Goal: Navigation & Orientation: Find specific page/section

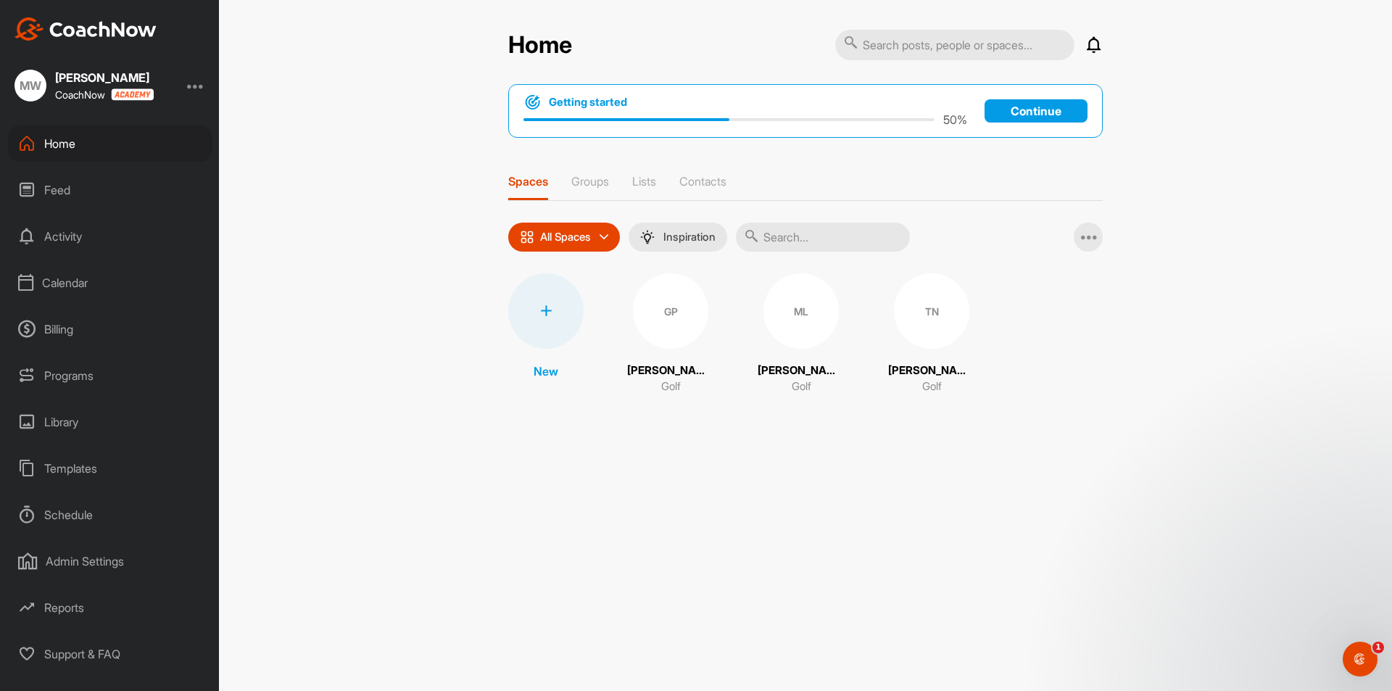
click at [58, 155] on div "Home" at bounding box center [110, 143] width 204 height 36
click at [188, 91] on div "[PERSON_NAME]" at bounding box center [109, 86] width 219 height 32
click at [196, 86] on div at bounding box center [195, 85] width 17 height 17
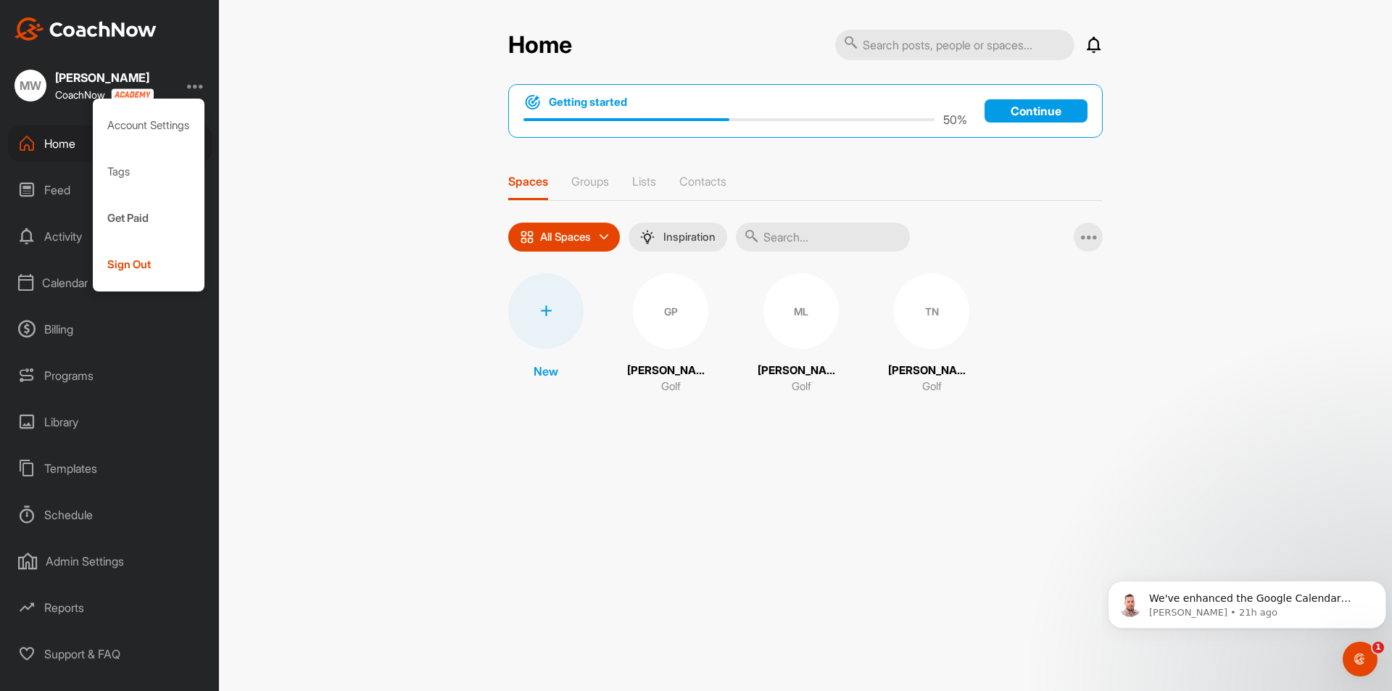
click at [196, 86] on div at bounding box center [195, 85] width 17 height 17
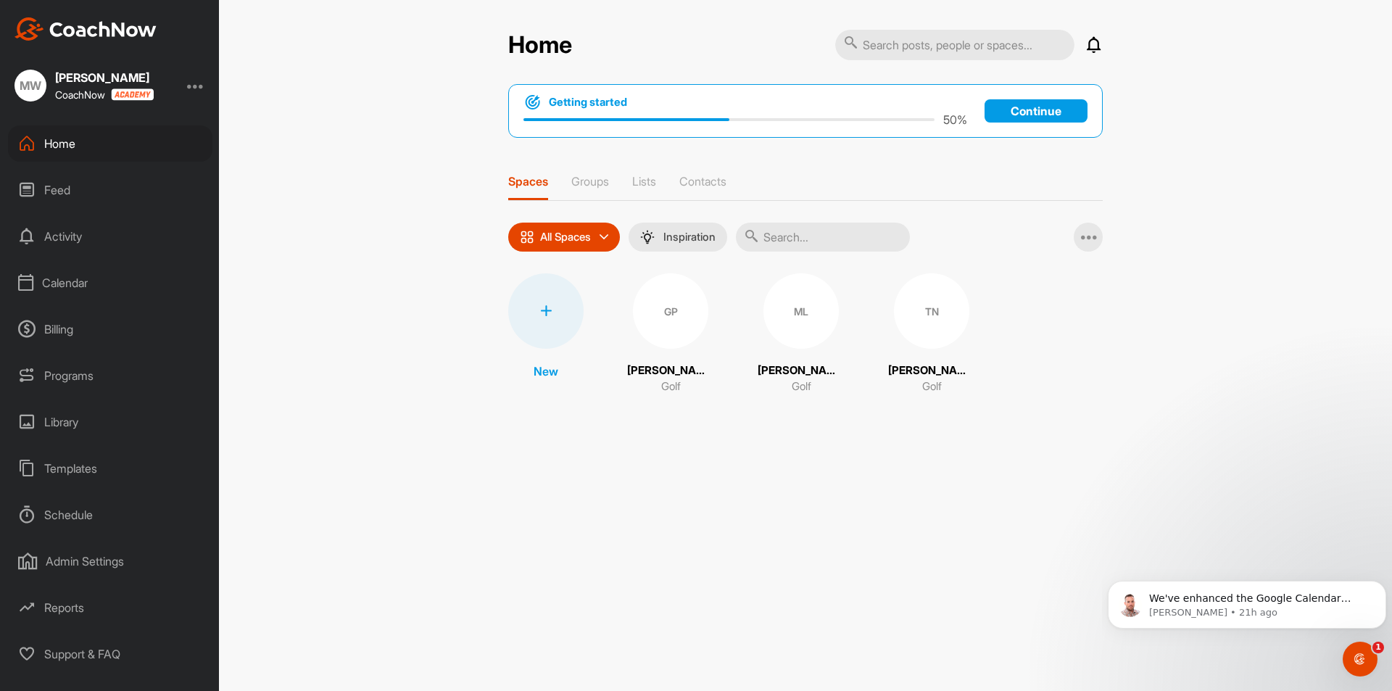
click at [70, 270] on div "Calendar" at bounding box center [110, 283] width 204 height 36
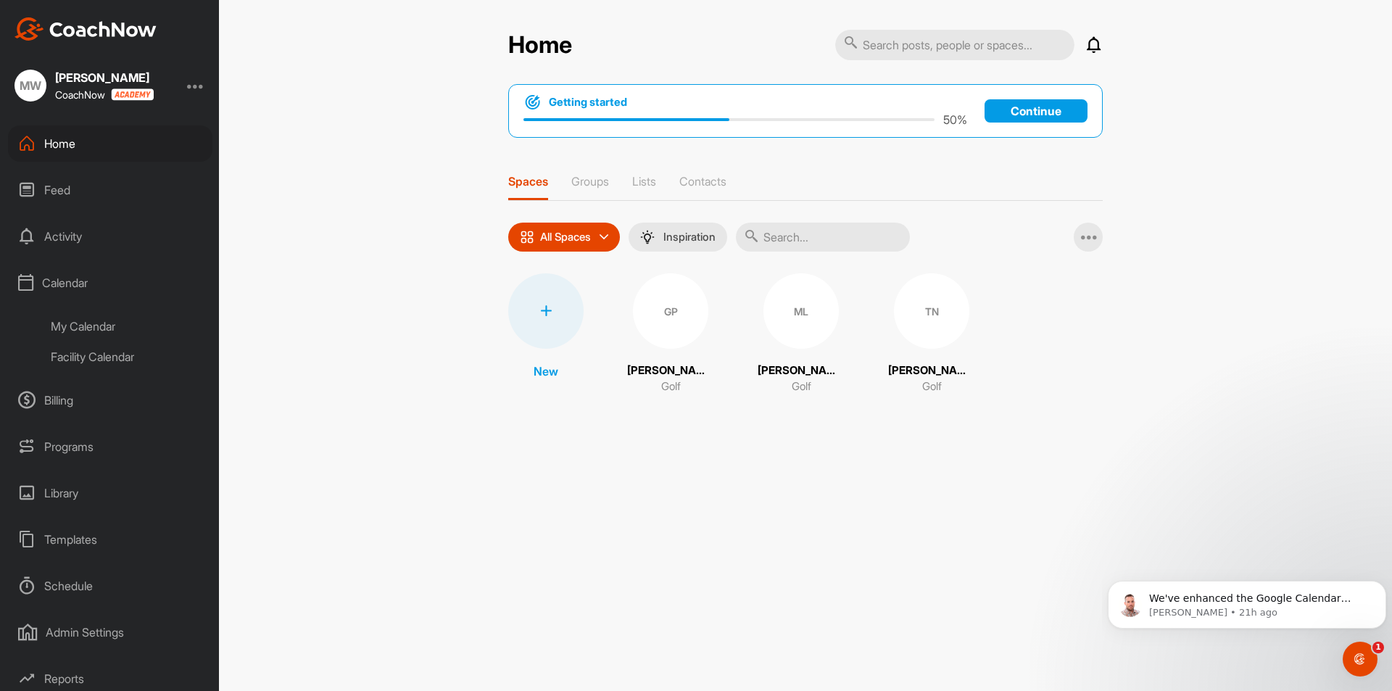
click at [78, 349] on div "Facility Calendar" at bounding box center [127, 356] width 172 height 30
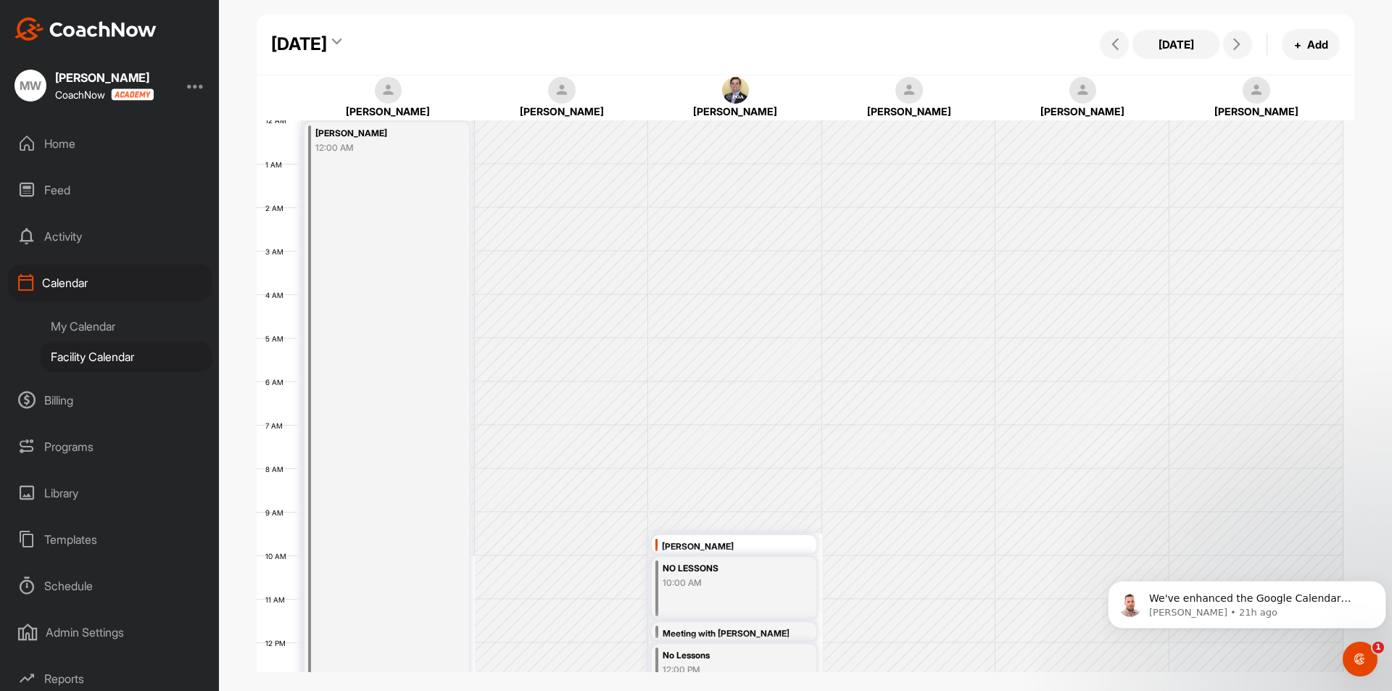
scroll to position [251, 0]
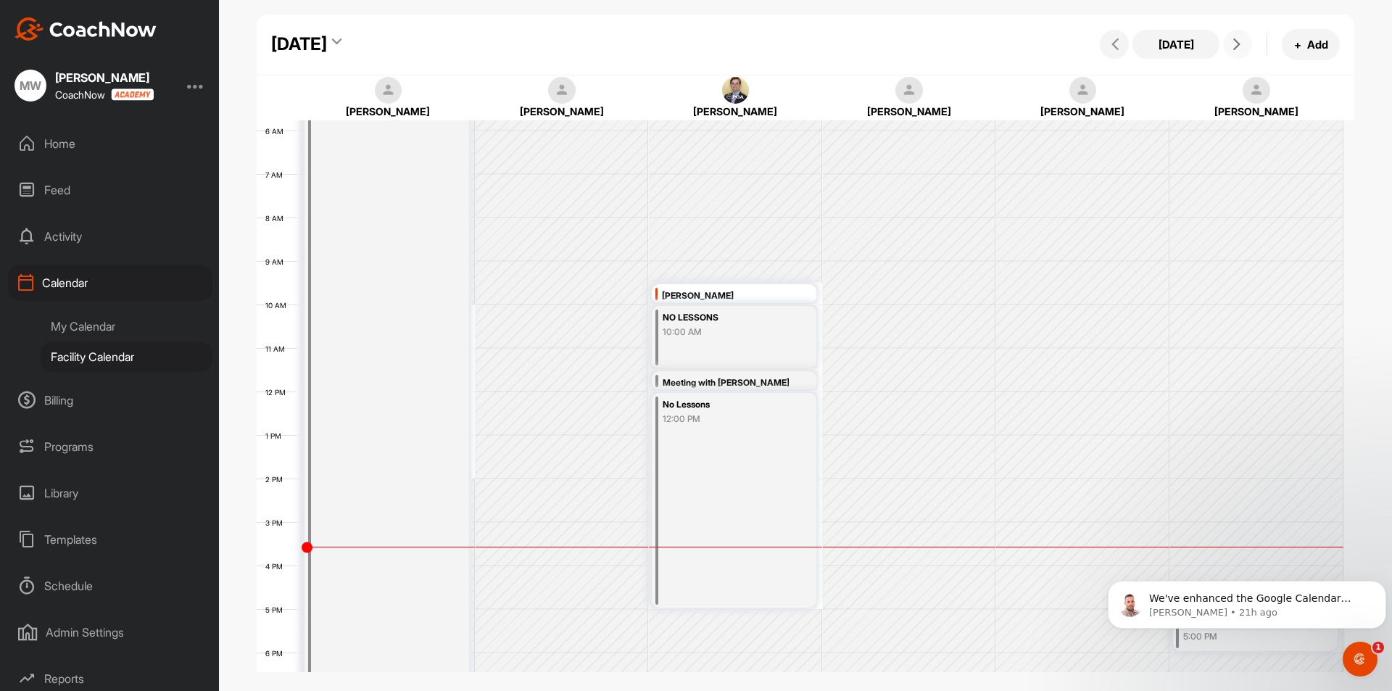
click at [1242, 38] on button at bounding box center [1237, 44] width 29 height 29
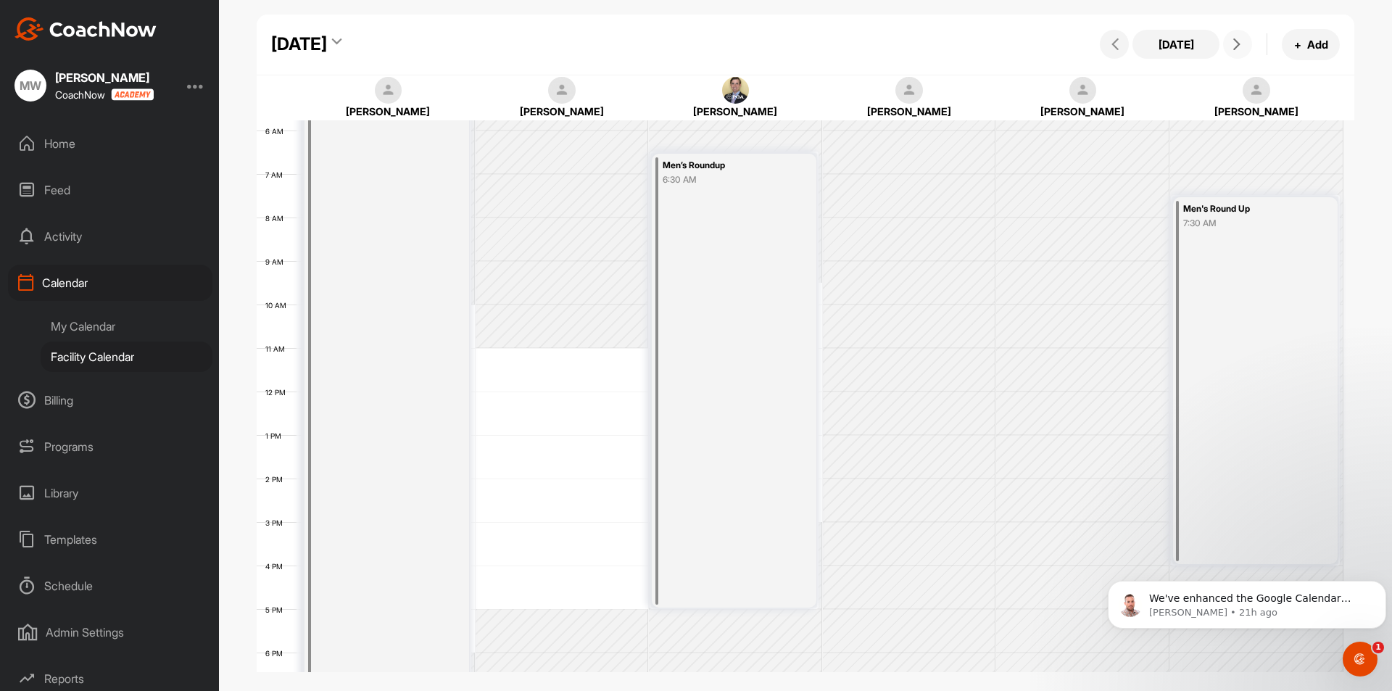
click at [1234, 39] on icon at bounding box center [1237, 44] width 12 height 12
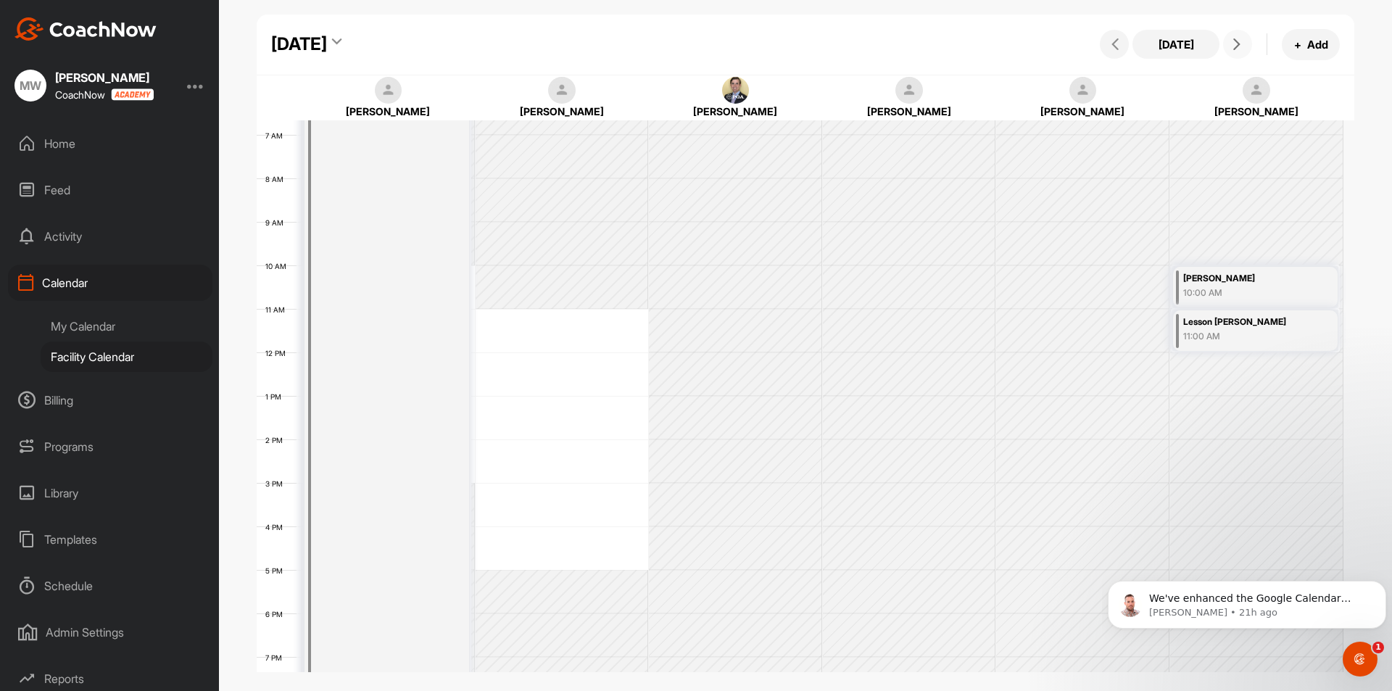
scroll to position [362, 0]
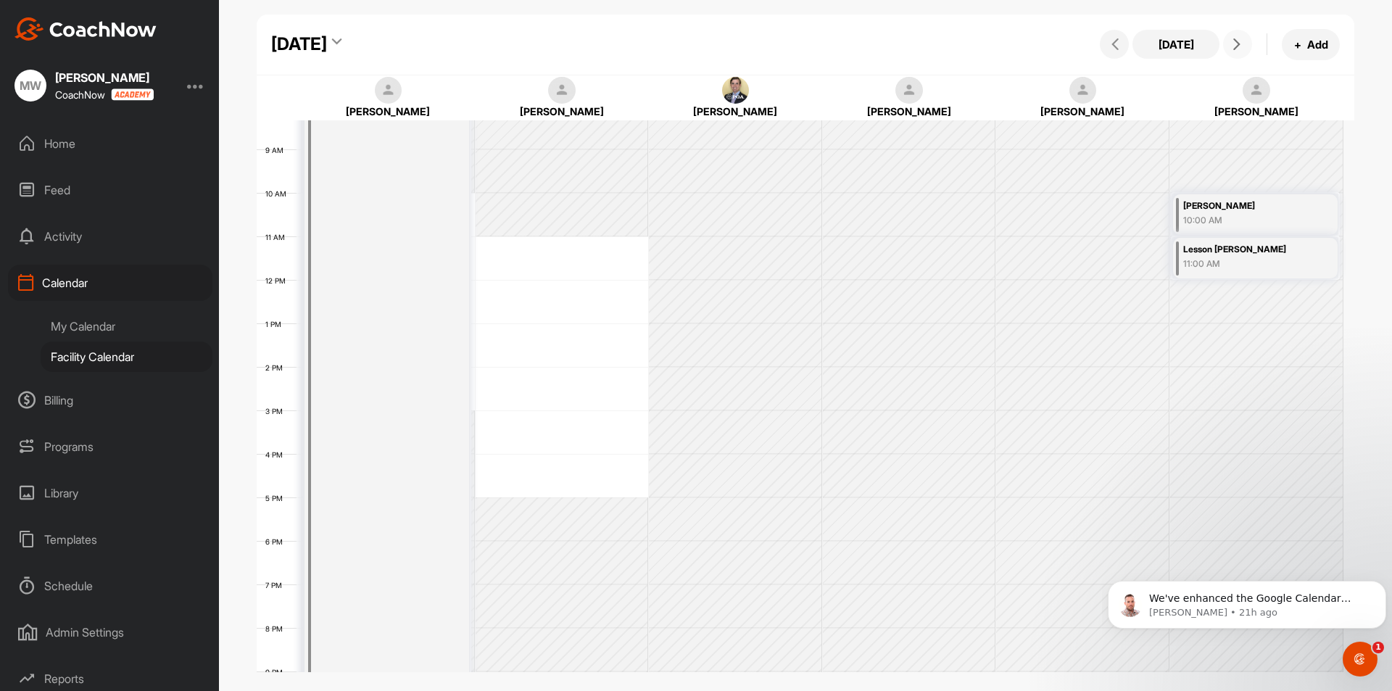
click at [1229, 43] on span at bounding box center [1237, 44] width 17 height 12
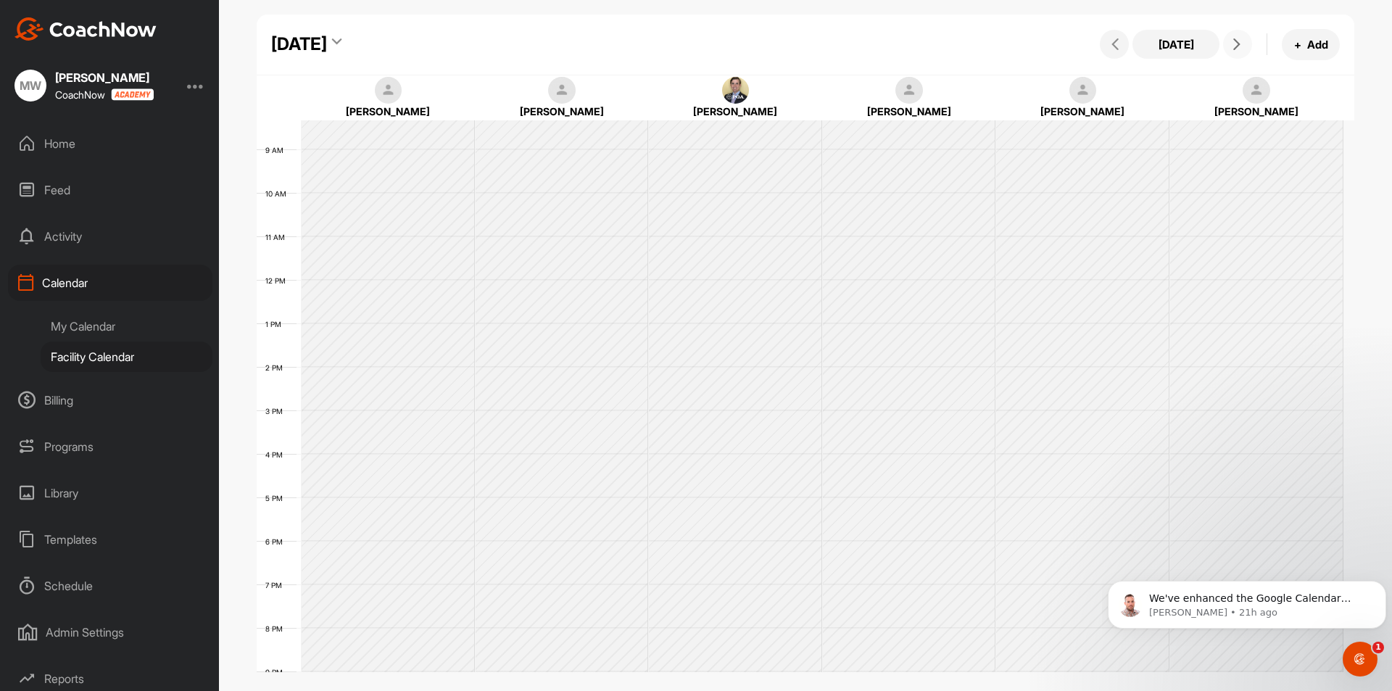
scroll to position [251, 0]
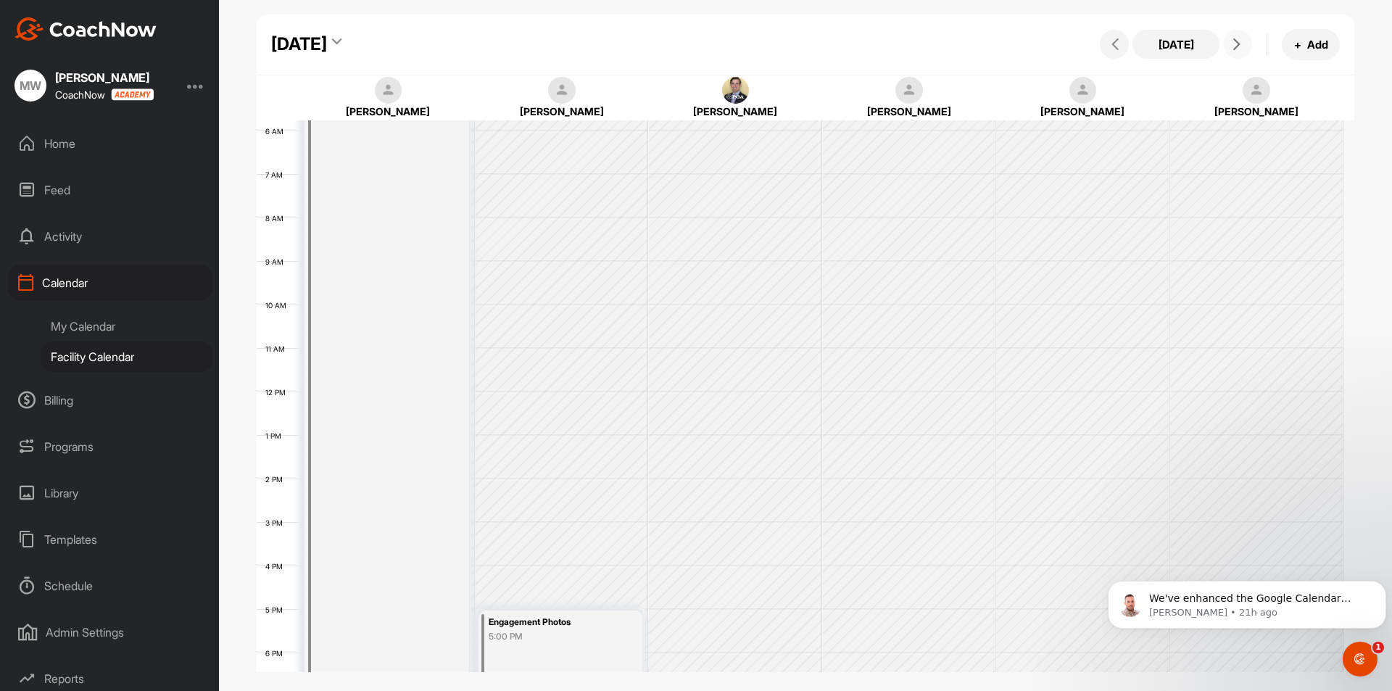
click at [1229, 43] on span at bounding box center [1237, 44] width 17 height 12
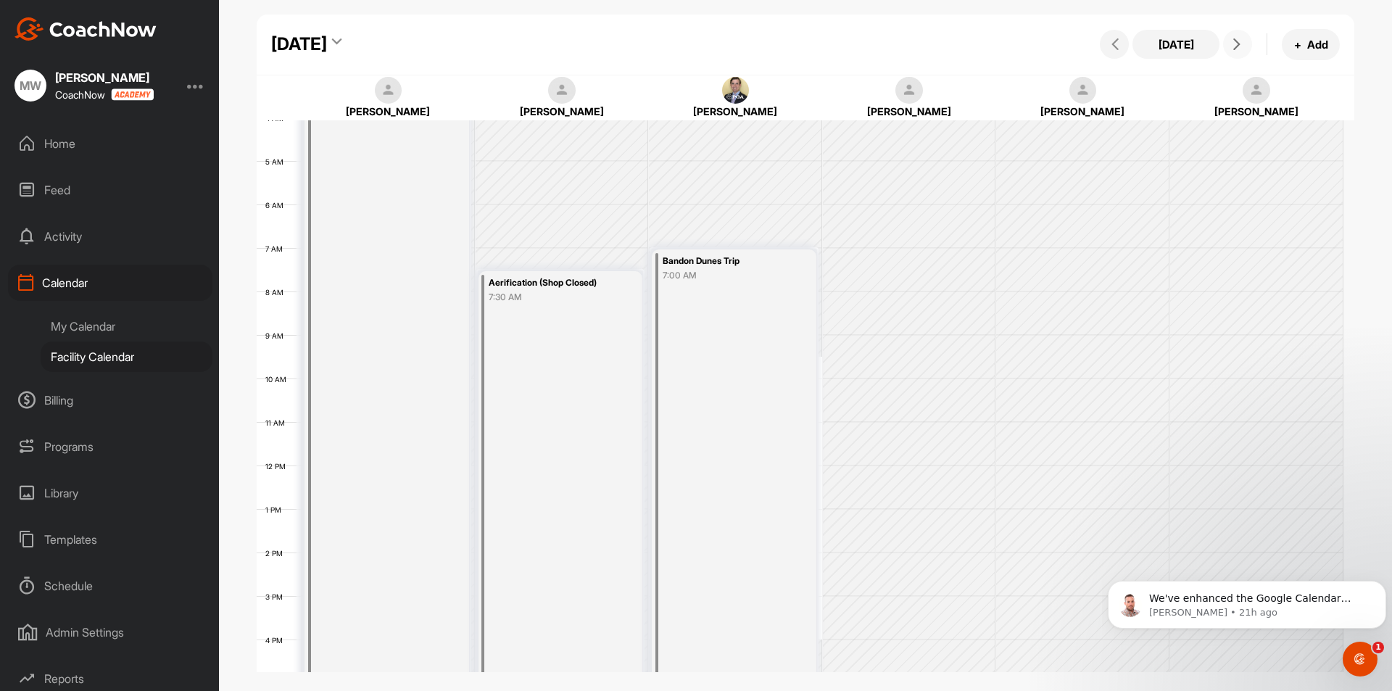
scroll to position [275, 0]
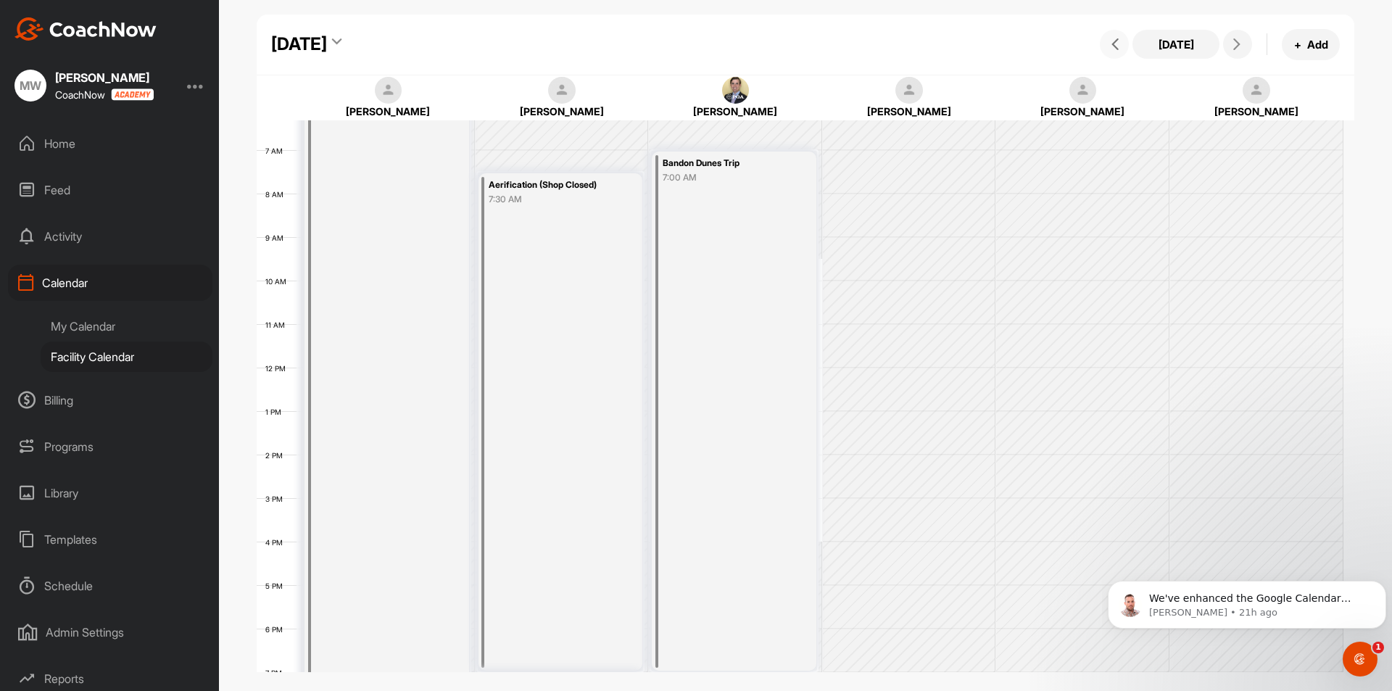
click at [1110, 51] on button at bounding box center [1114, 44] width 29 height 29
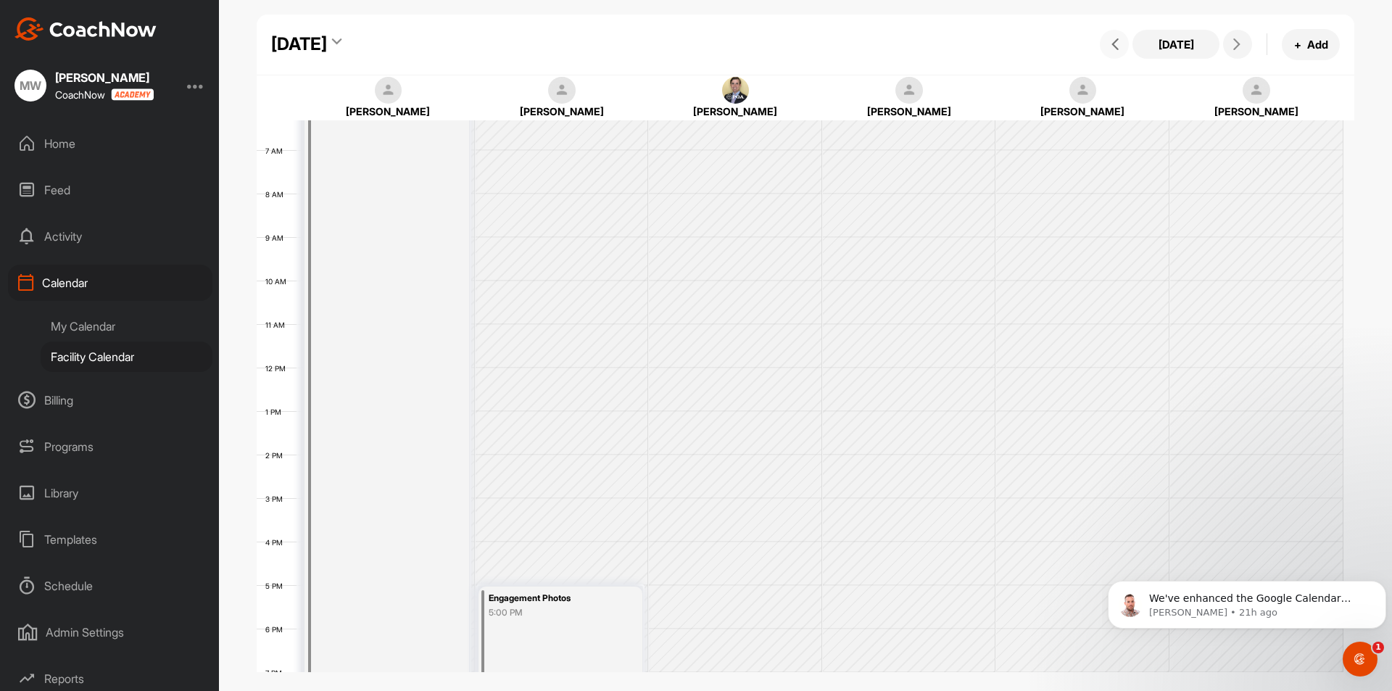
scroll to position [251, 0]
click at [1230, 46] on span at bounding box center [1237, 44] width 17 height 12
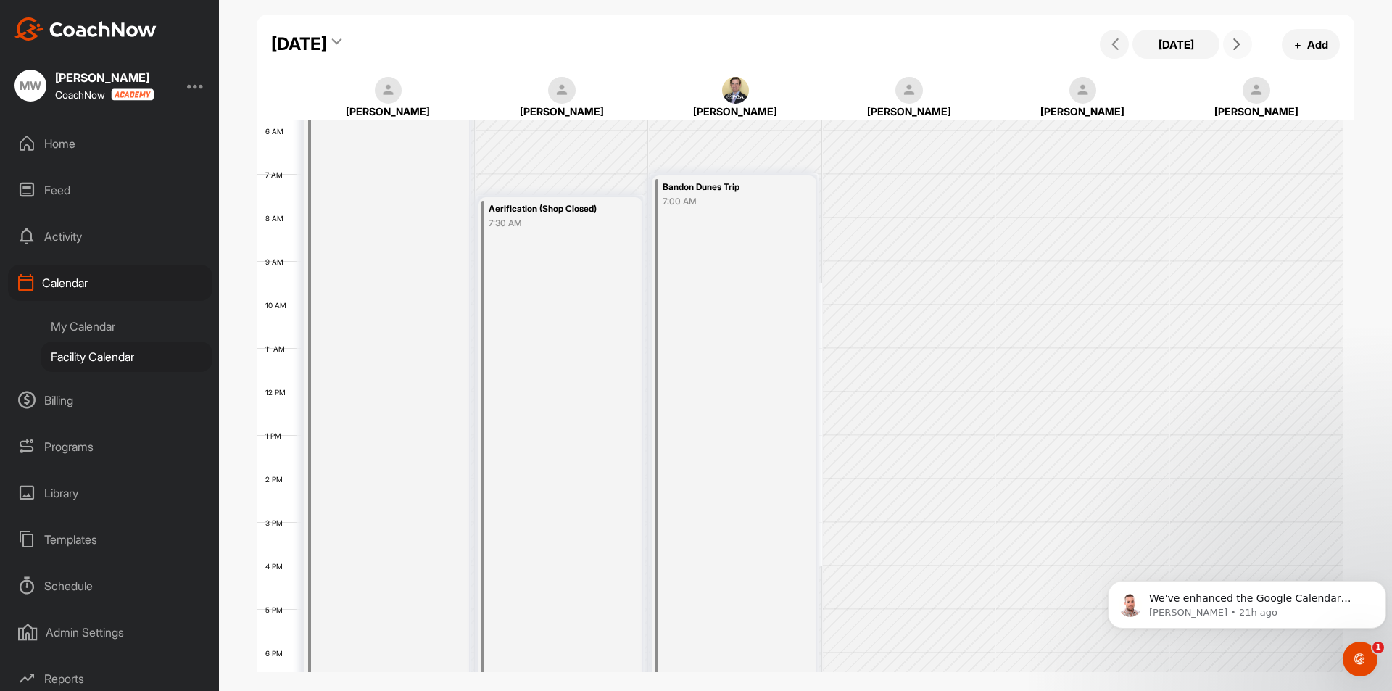
click at [1227, 46] on button at bounding box center [1237, 44] width 29 height 29
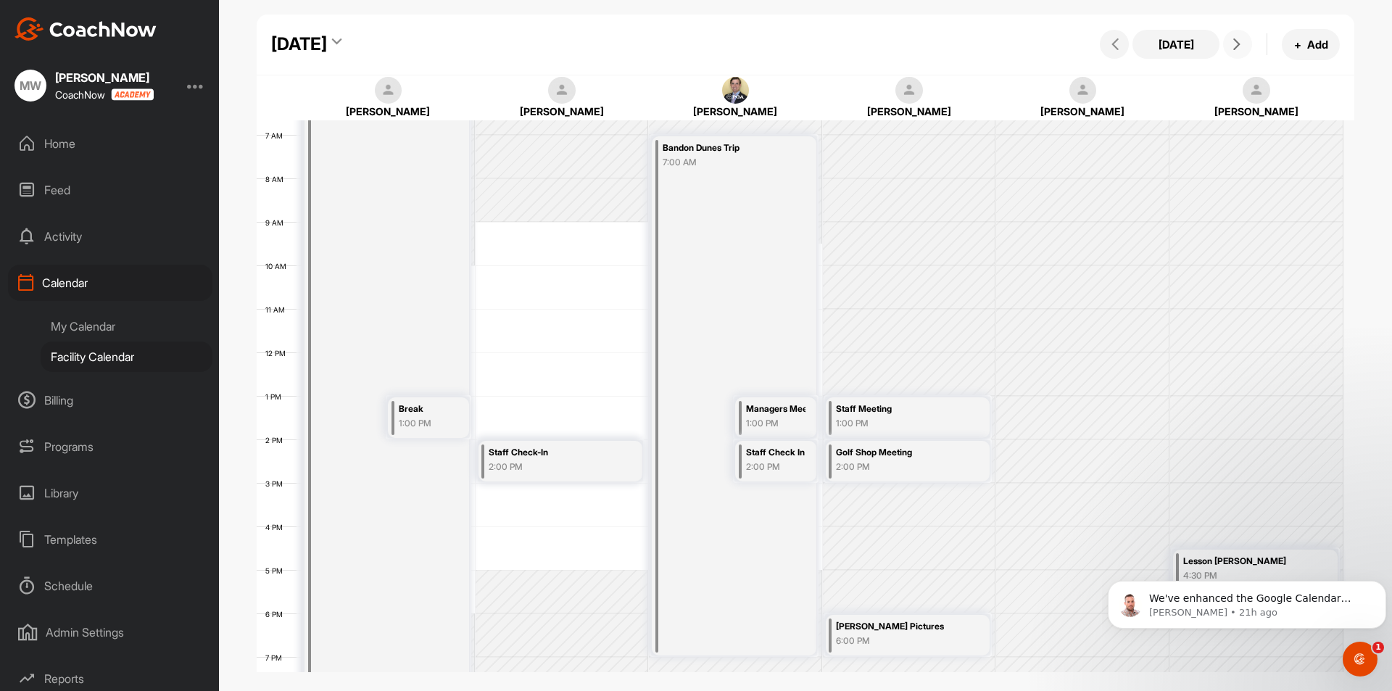
scroll to position [362, 0]
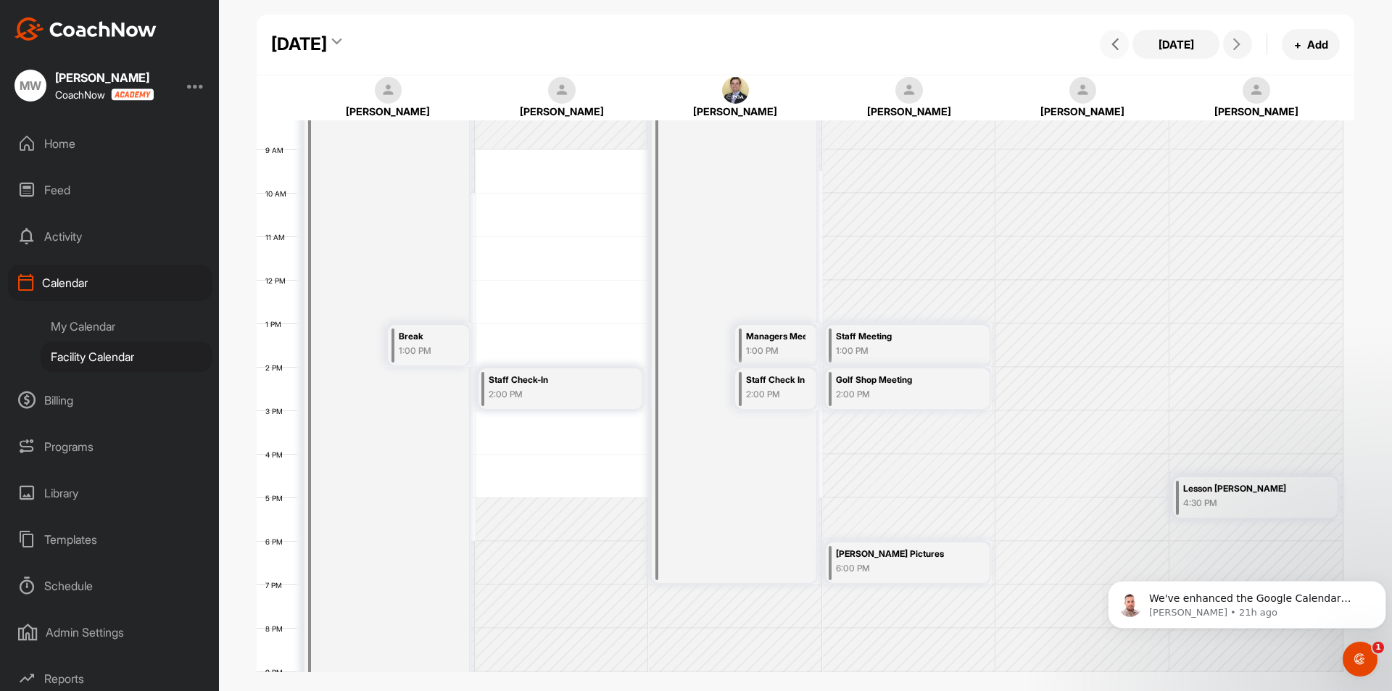
click at [1123, 51] on button at bounding box center [1114, 44] width 29 height 29
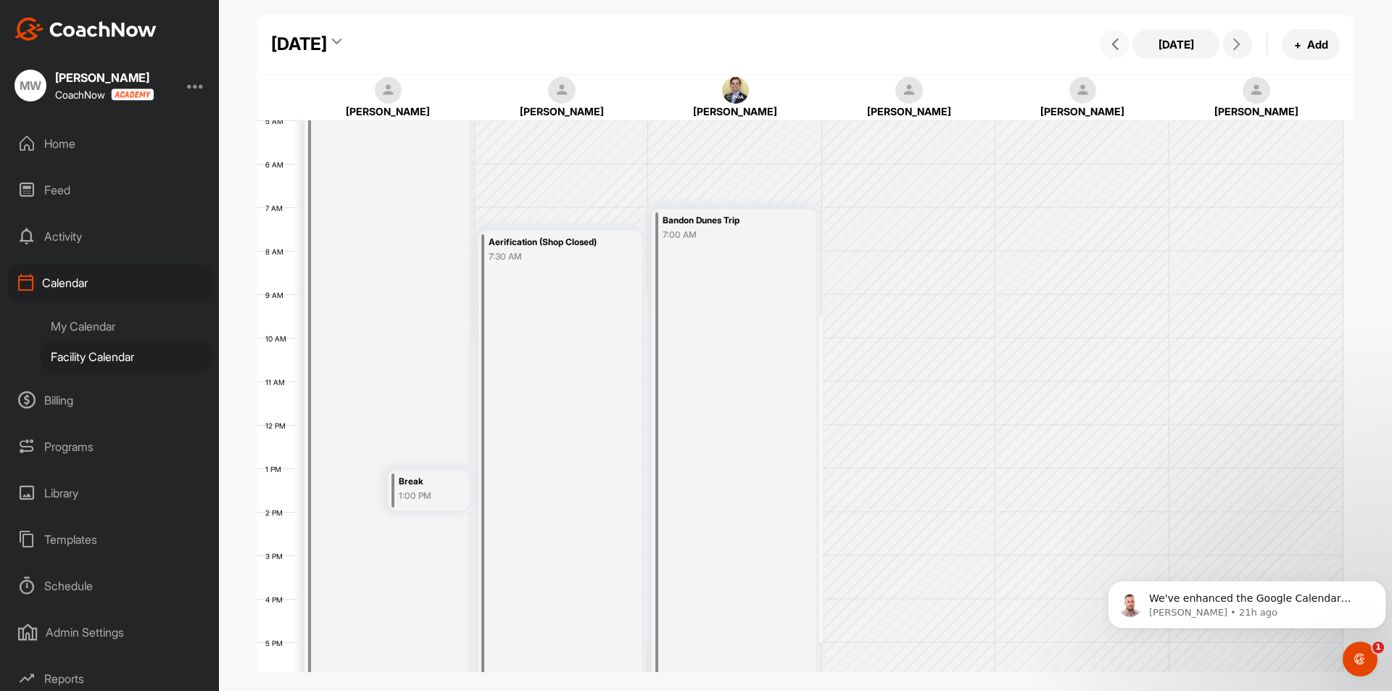
scroll to position [492, 0]
